Goal: Find specific page/section: Find specific page/section

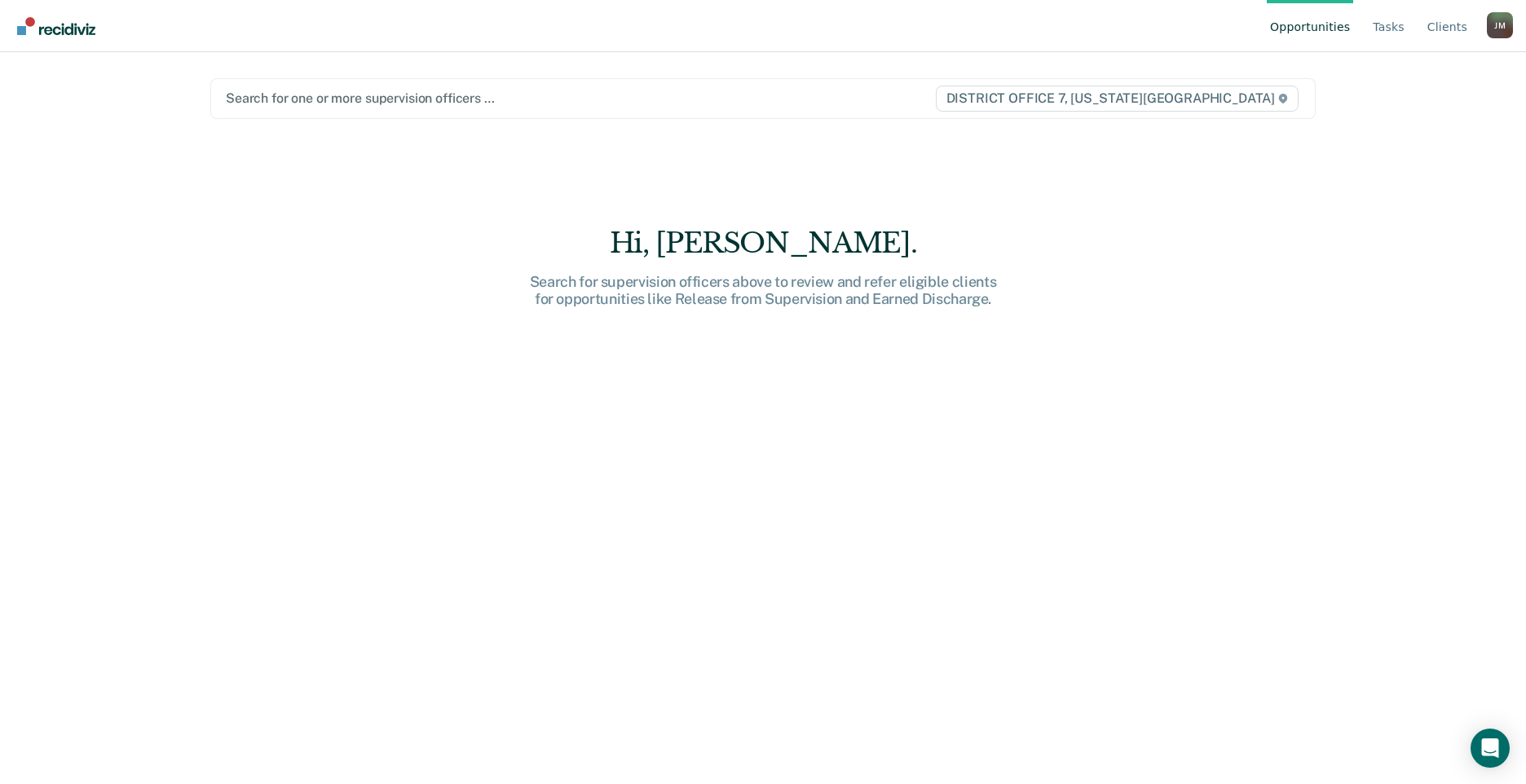
click at [335, 112] on div "Search for one or more supervision officers … DISTRICT OFFICE 7, [US_STATE][GEO…" at bounding box center [763, 99] width 1106 height 41
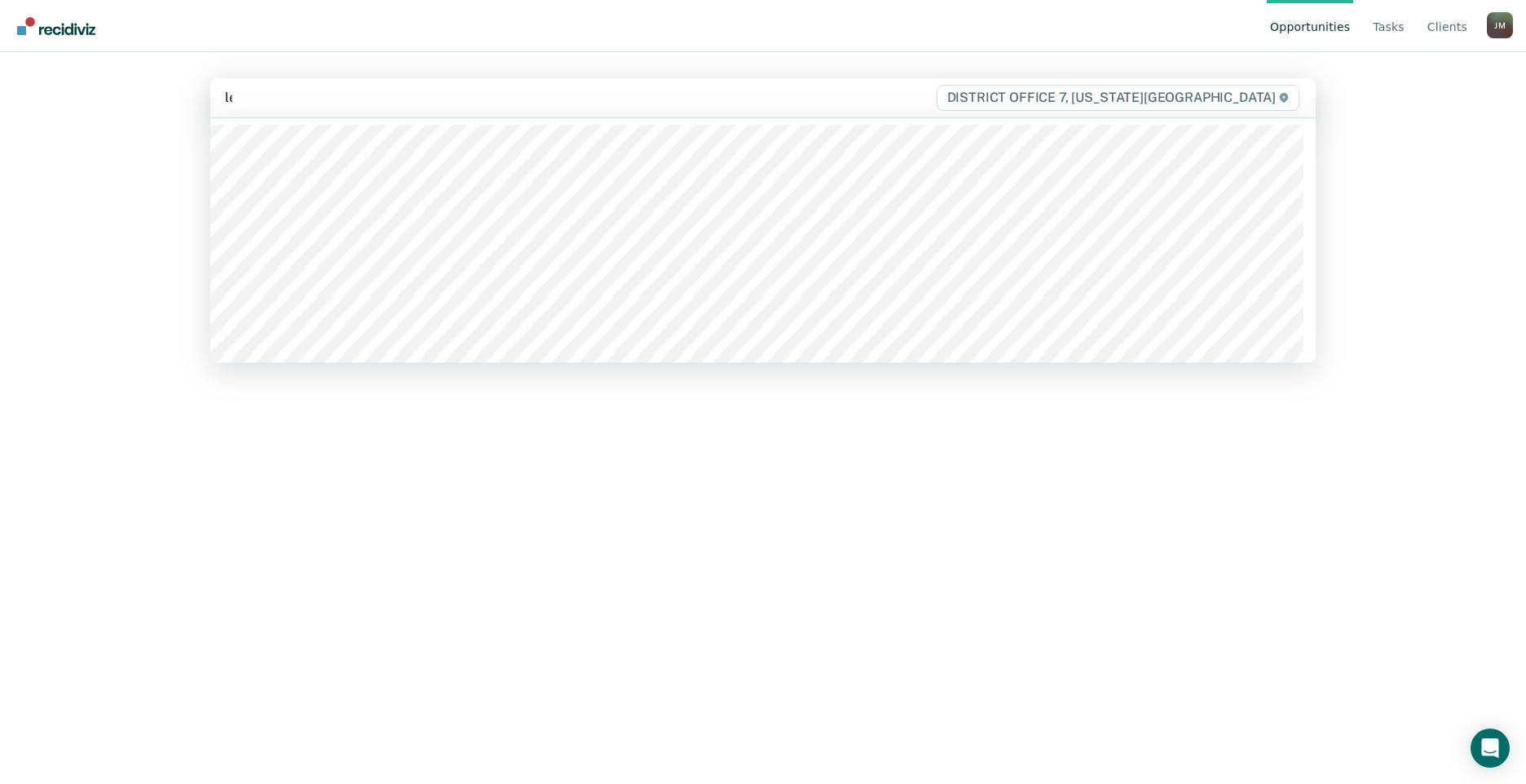
type input "lem"
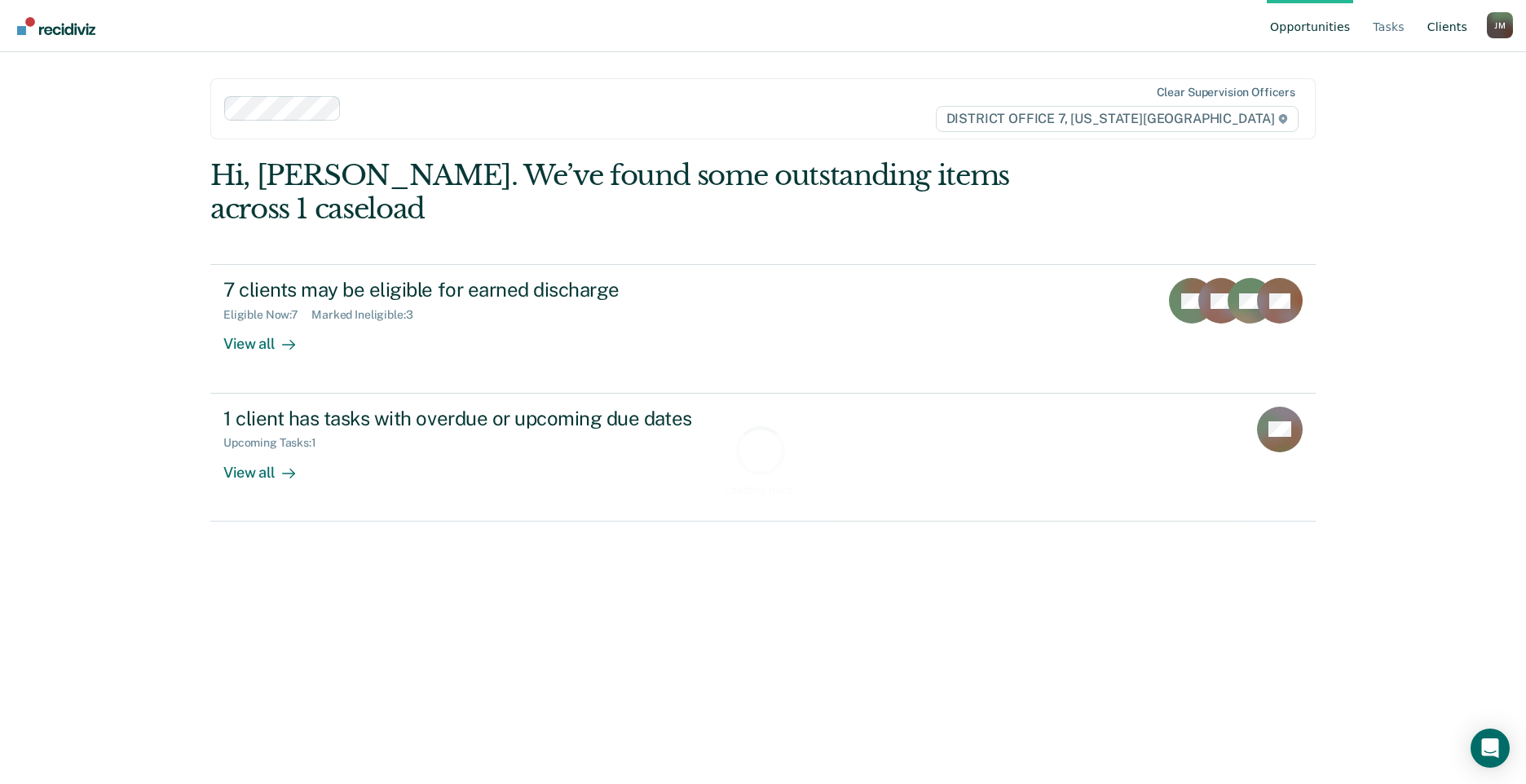
click at [1445, 25] on link "Client s" at bounding box center [1447, 26] width 46 height 52
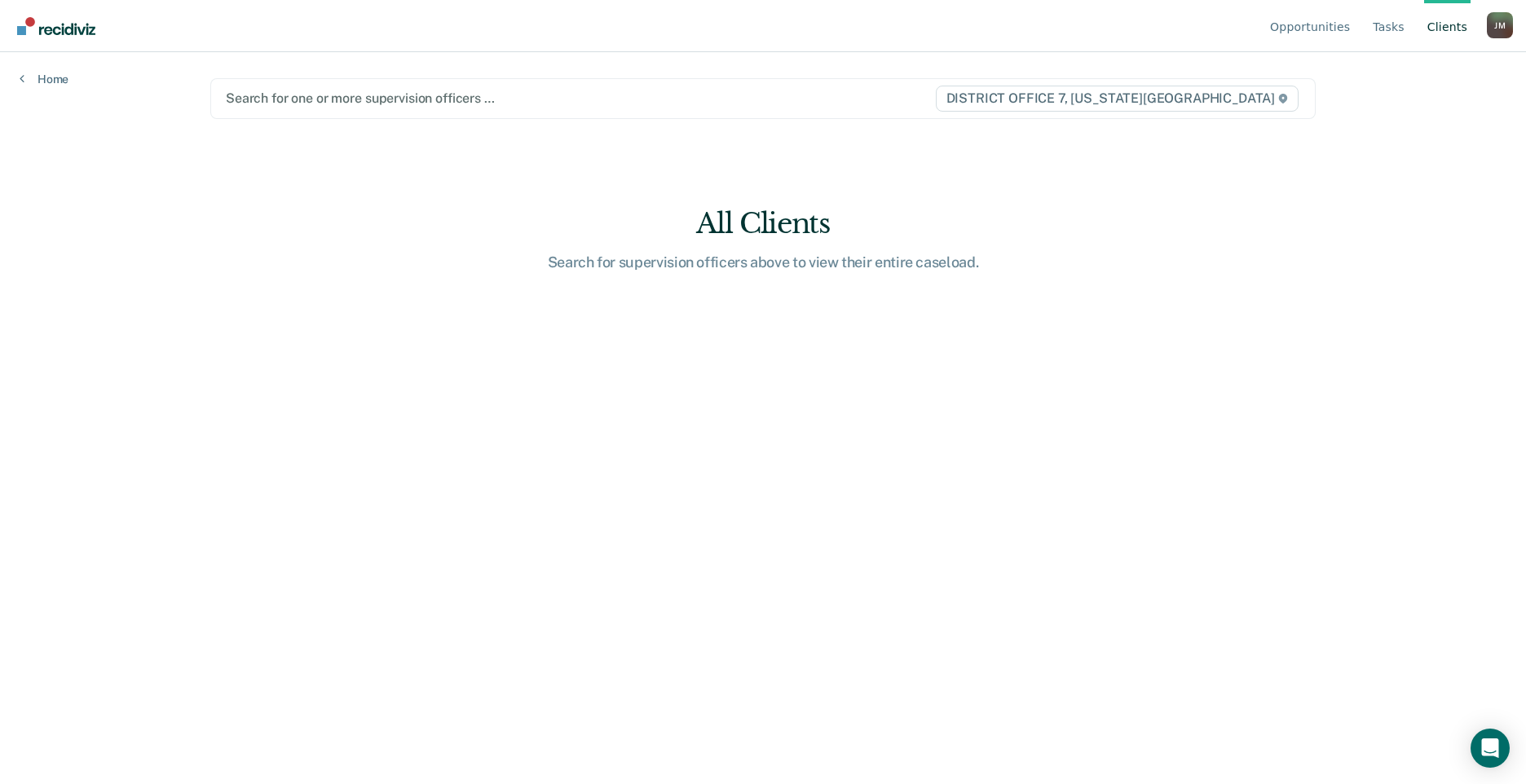
click at [343, 105] on div at bounding box center [580, 98] width 708 height 18
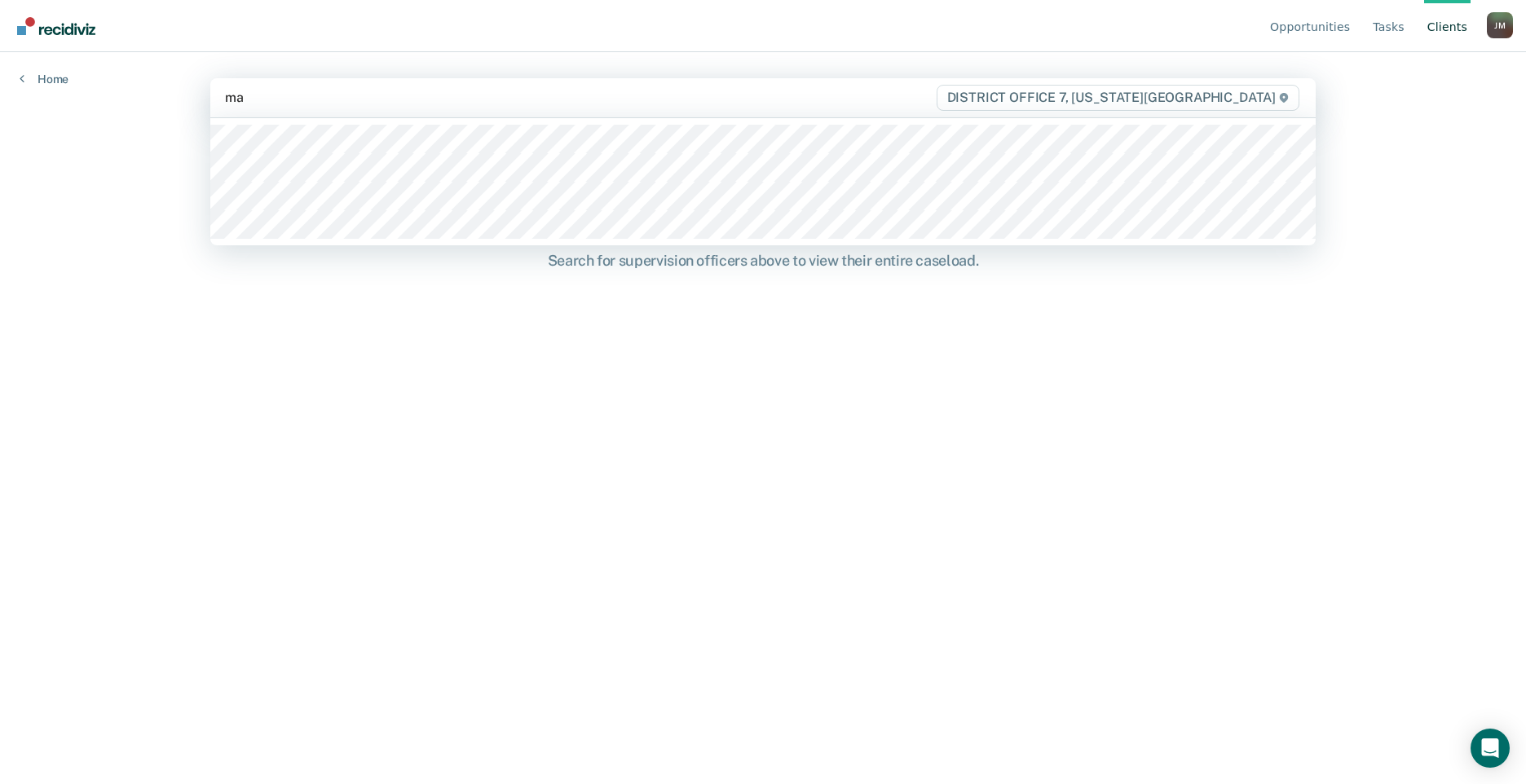
type input "mar"
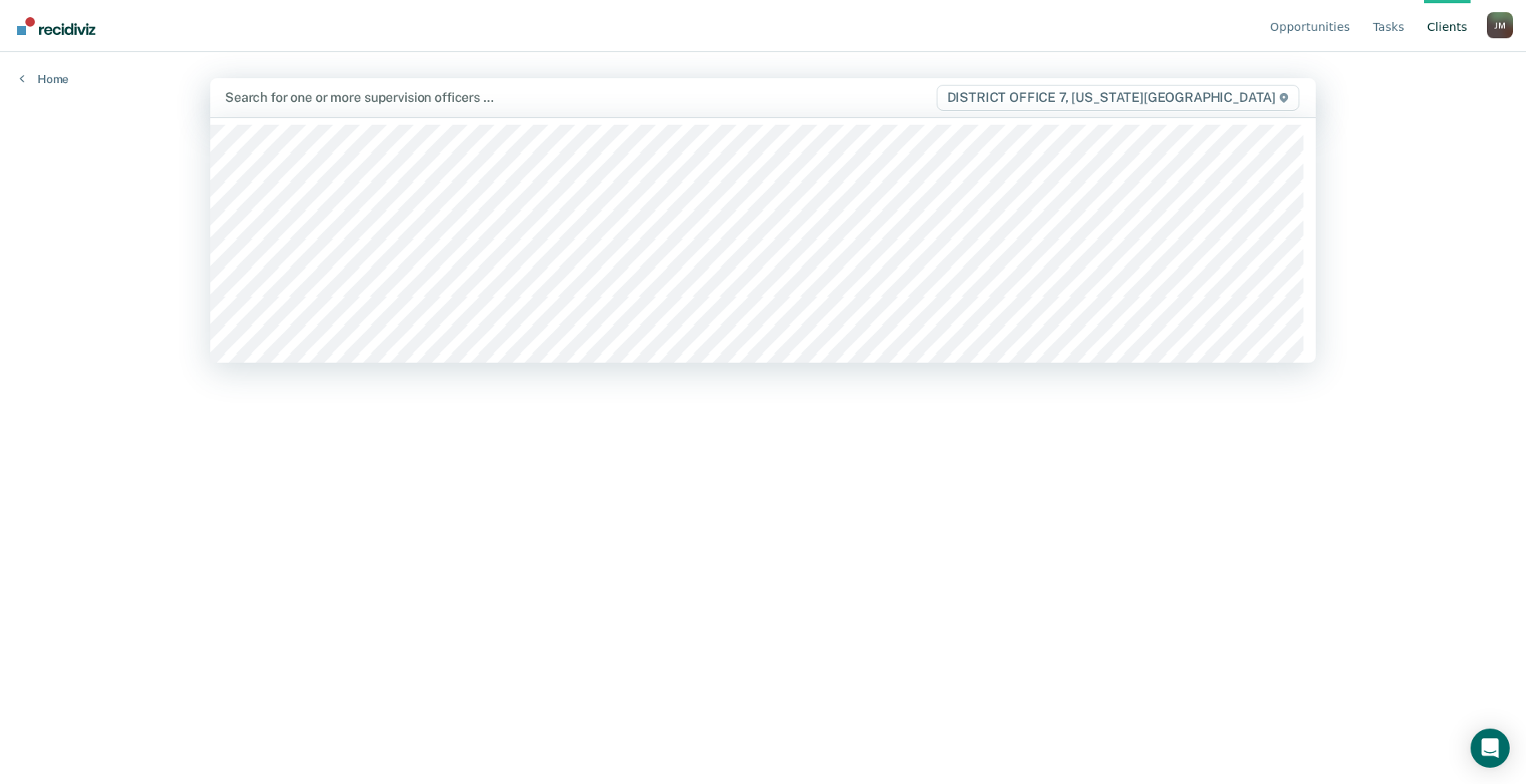
click at [368, 106] on div at bounding box center [580, 97] width 710 height 18
type input "lem"
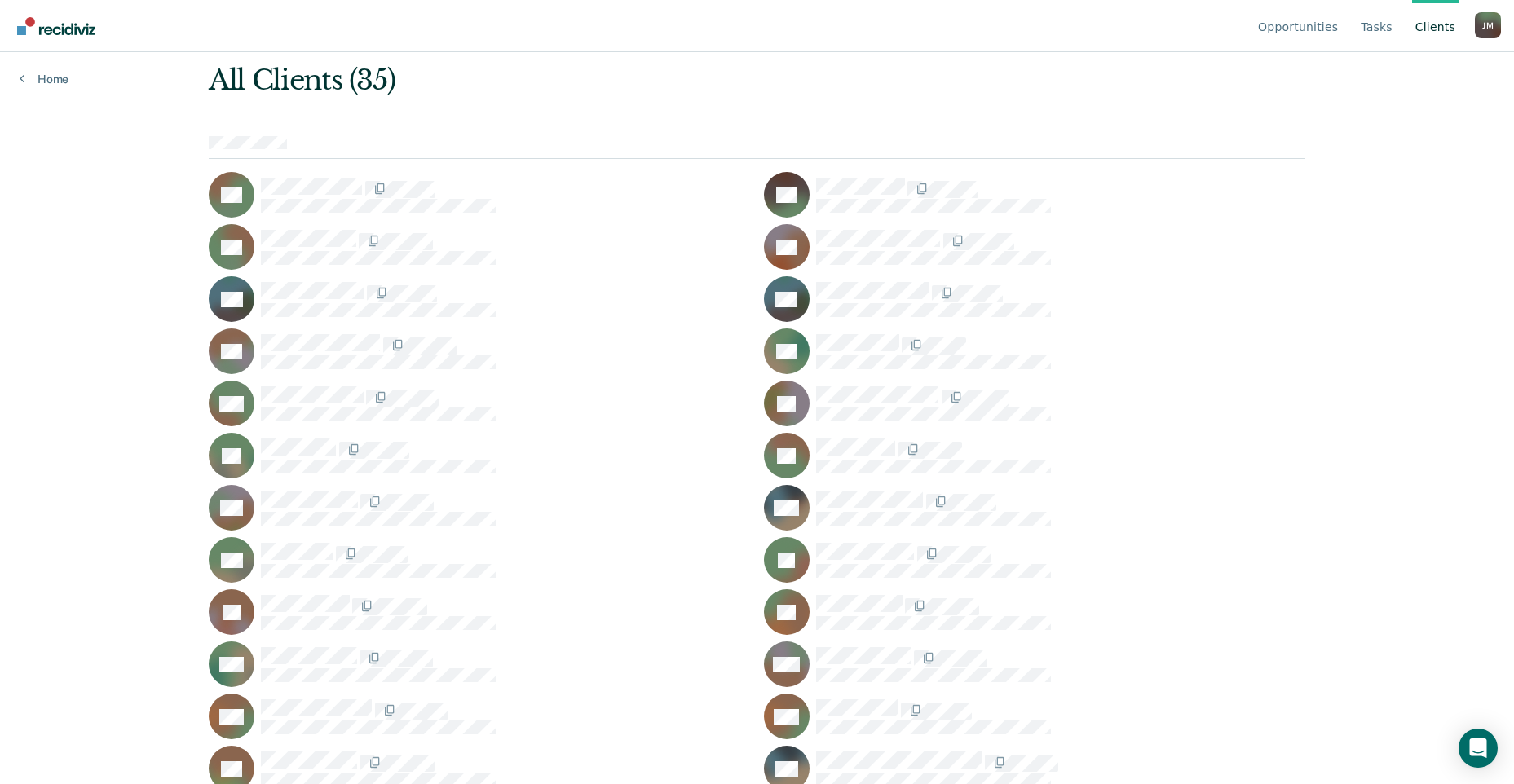
scroll to position [87, 0]
